Goal: Task Accomplishment & Management: Use online tool/utility

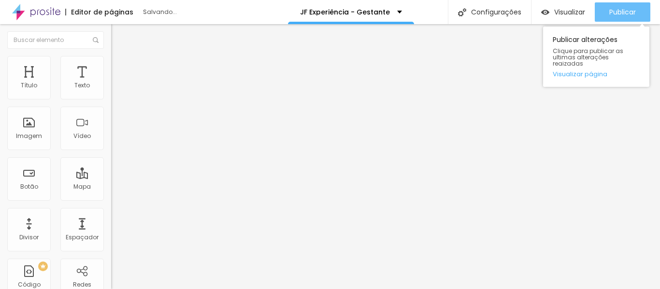
click at [633, 9] on span "Publicar" at bounding box center [622, 12] width 27 height 8
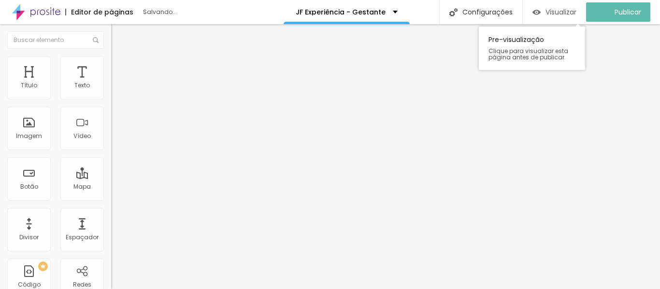
click at [570, 11] on span "Visualizar" at bounding box center [560, 12] width 31 height 8
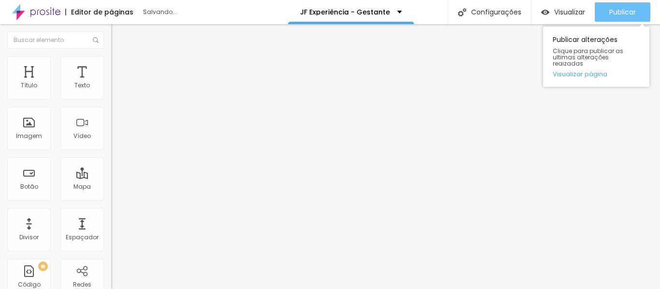
click at [624, 11] on span "Publicar" at bounding box center [622, 12] width 27 height 8
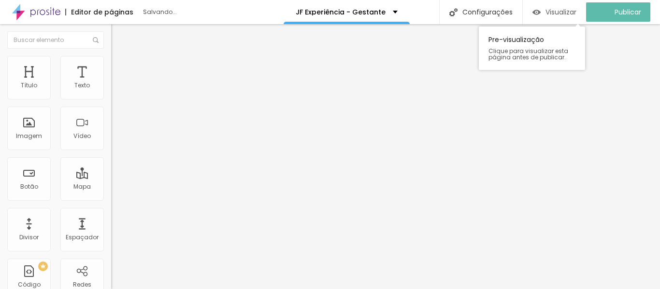
click at [558, 11] on span "Visualizar" at bounding box center [560, 12] width 31 height 8
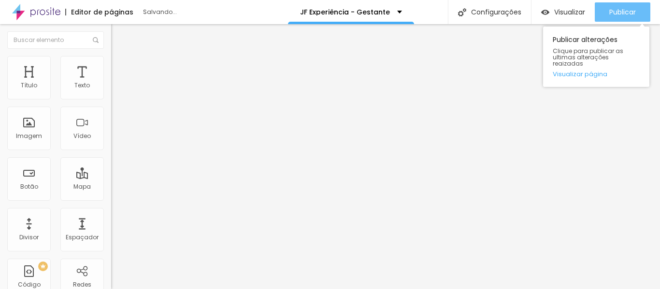
click at [621, 11] on span "Publicar" at bounding box center [622, 12] width 27 height 8
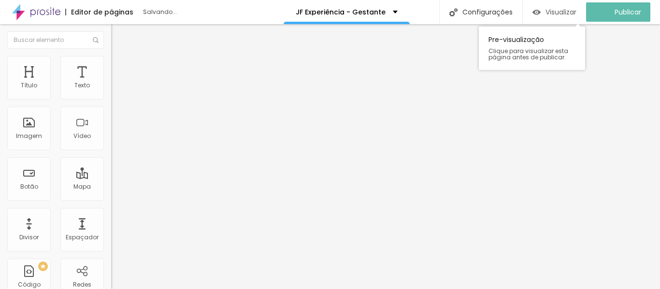
click at [563, 11] on span "Visualizar" at bounding box center [560, 12] width 31 height 8
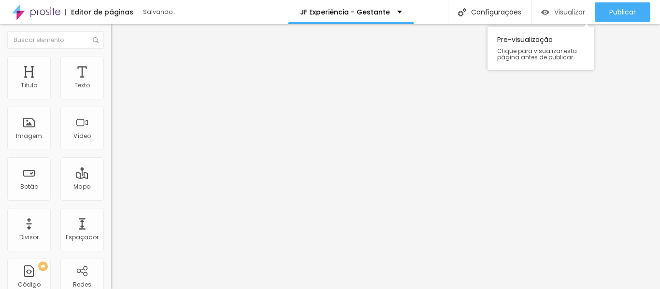
click at [571, 10] on span "Visualizar" at bounding box center [569, 12] width 31 height 8
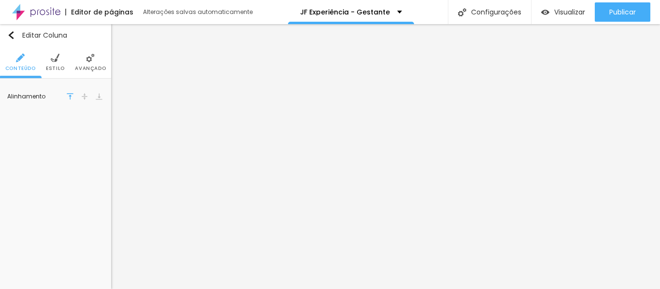
click at [97, 63] on li "Avançado" at bounding box center [90, 62] width 31 height 32
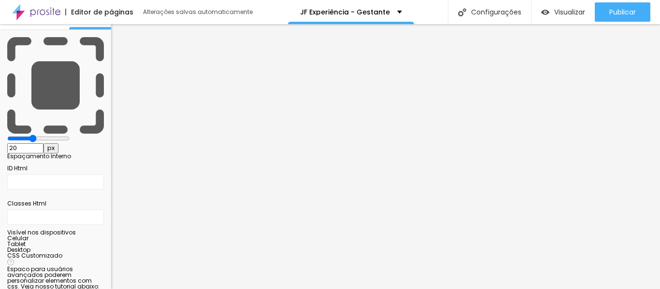
scroll to position [56, 0]
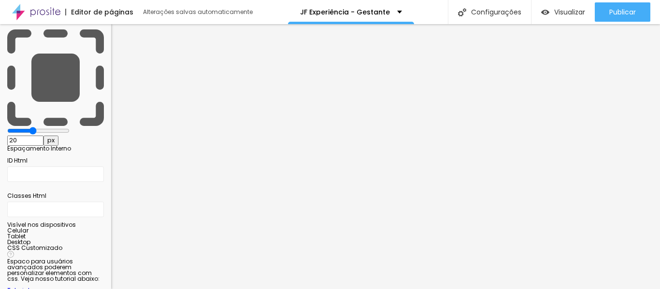
click at [93, 234] on div at bounding box center [55, 234] width 97 height 0
click at [94, 245] on div at bounding box center [55, 245] width 97 height 0
click at [91, 239] on div at bounding box center [55, 239] width 97 height 0
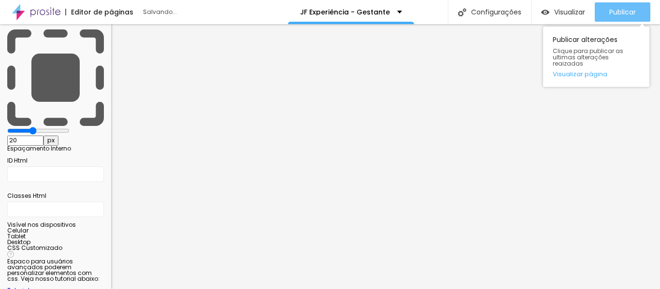
click at [612, 12] on span "Publicar" at bounding box center [622, 12] width 27 height 8
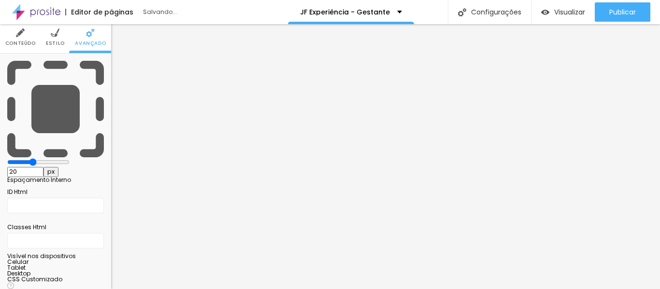
scroll to position [0, 0]
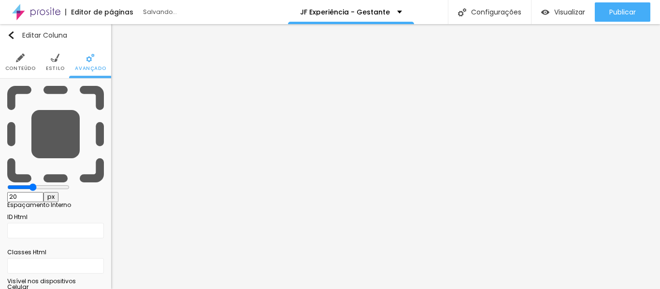
click at [90, 289] on div at bounding box center [55, 290] width 97 height 0
drag, startPoint x: 94, startPoint y: 236, endPoint x: 105, endPoint y: 230, distance: 12.3
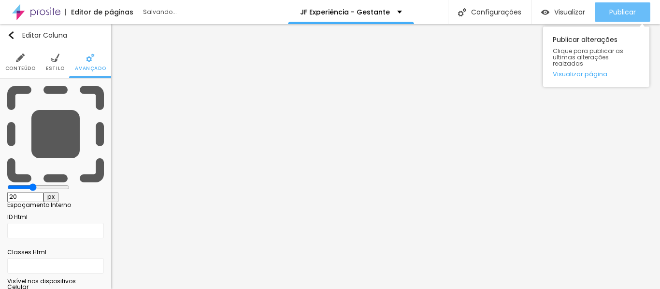
click at [619, 11] on span "Publicar" at bounding box center [622, 12] width 27 height 8
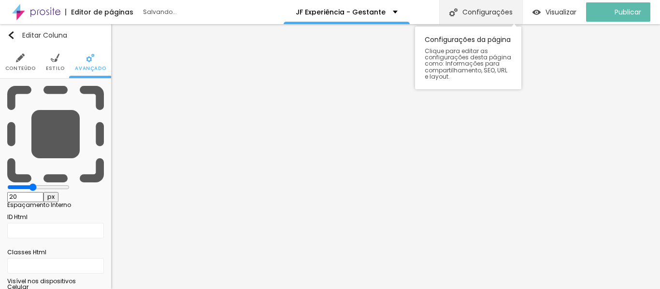
click at [478, 7] on div "Configurações" at bounding box center [480, 12] width 83 height 24
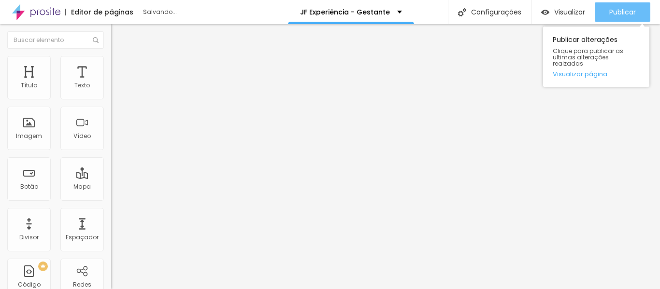
click at [621, 8] on span "Publicar" at bounding box center [622, 12] width 27 height 8
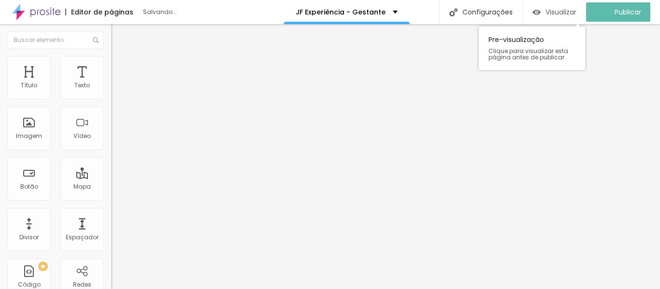
click at [572, 9] on span "Visualizar" at bounding box center [560, 12] width 31 height 8
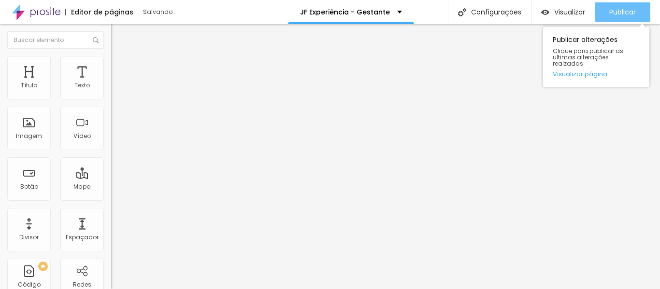
click at [623, 6] on div "Publicar" at bounding box center [622, 11] width 27 height 19
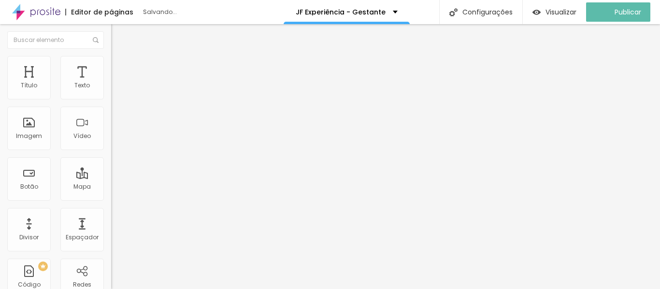
drag, startPoint x: 122, startPoint y: 15, endPoint x: 110, endPoint y: 15, distance: 12.1
click at [120, 15] on div "Editor de páginas" at bounding box center [99, 12] width 68 height 7
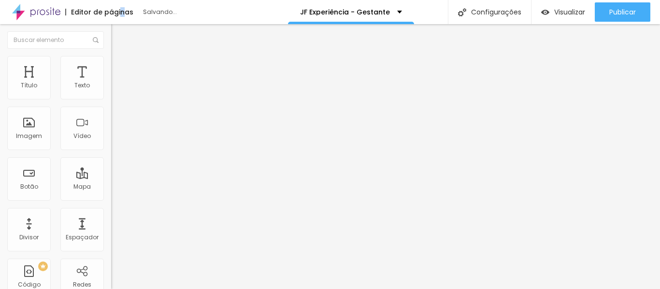
click at [34, 10] on img at bounding box center [36, 12] width 48 height 24
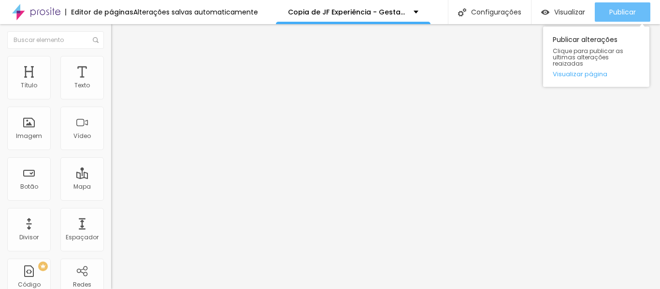
click at [607, 7] on button "Publicar" at bounding box center [622, 11] width 56 height 19
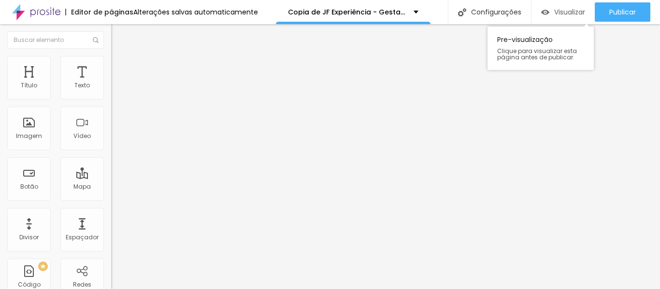
click at [560, 9] on span "Visualizar" at bounding box center [569, 12] width 31 height 8
click at [111, 62] on li "Avançado" at bounding box center [166, 61] width 111 height 10
click at [111, 58] on li "Avançado" at bounding box center [166, 61] width 111 height 10
click at [120, 57] on span "Estilo" at bounding box center [127, 53] width 15 height 8
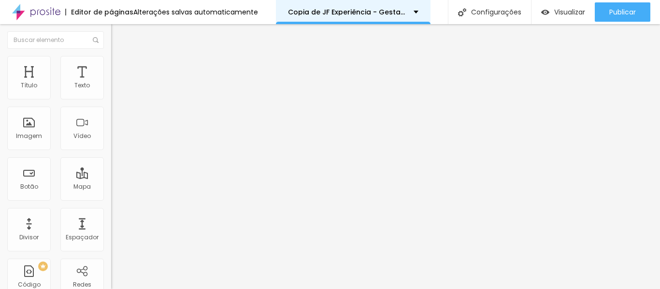
click at [411, 12] on div "Copia de JF Experiência - Gestante" at bounding box center [353, 12] width 130 height 7
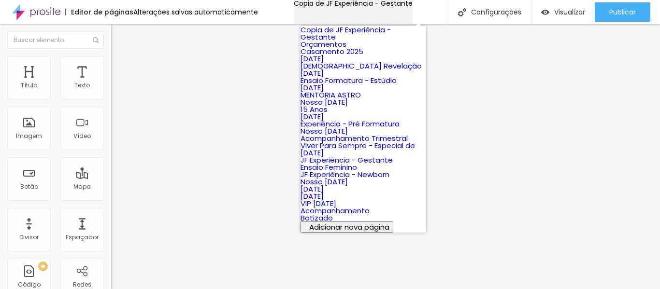
click at [412, 7] on div "Copia de JF Experiência - Gestante" at bounding box center [353, 3] width 119 height 7
